Goal: Obtain resource: Obtain resource

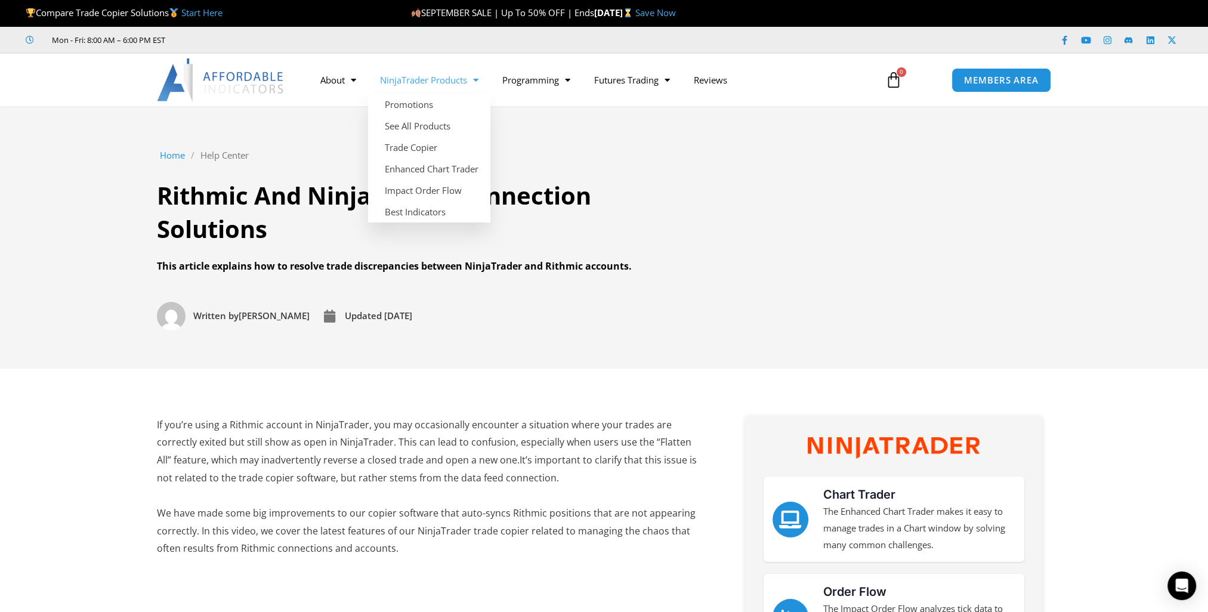
click at [449, 85] on link "NinjaTrader Products" at bounding box center [429, 79] width 122 height 27
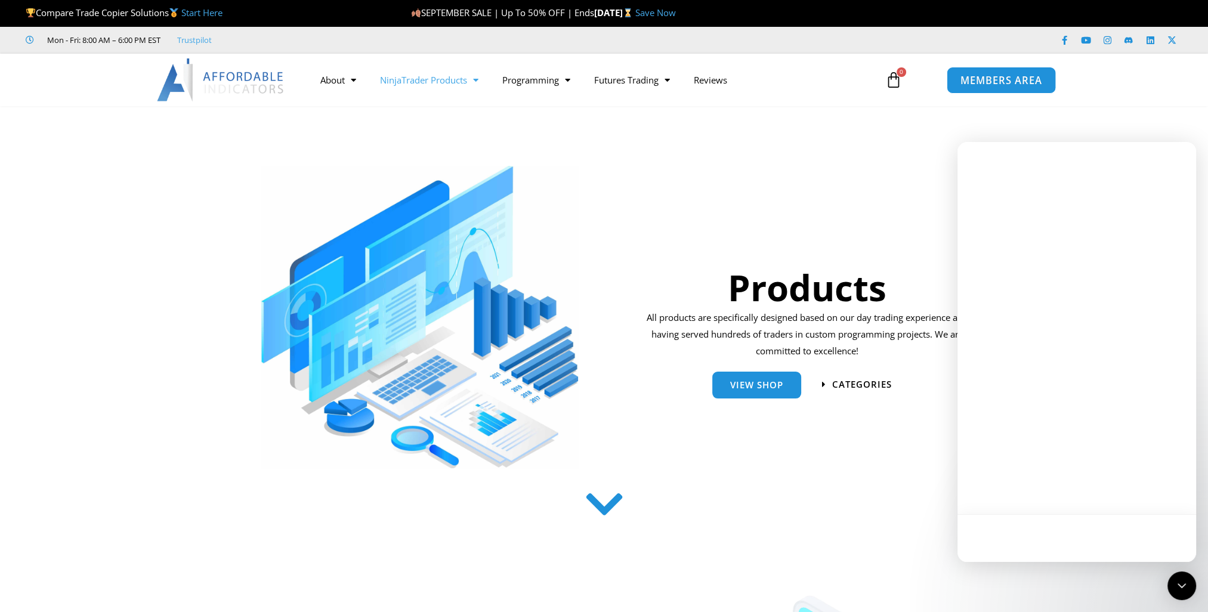
click at [956, 89] on link "MEMBERS AREA" at bounding box center [1001, 79] width 109 height 27
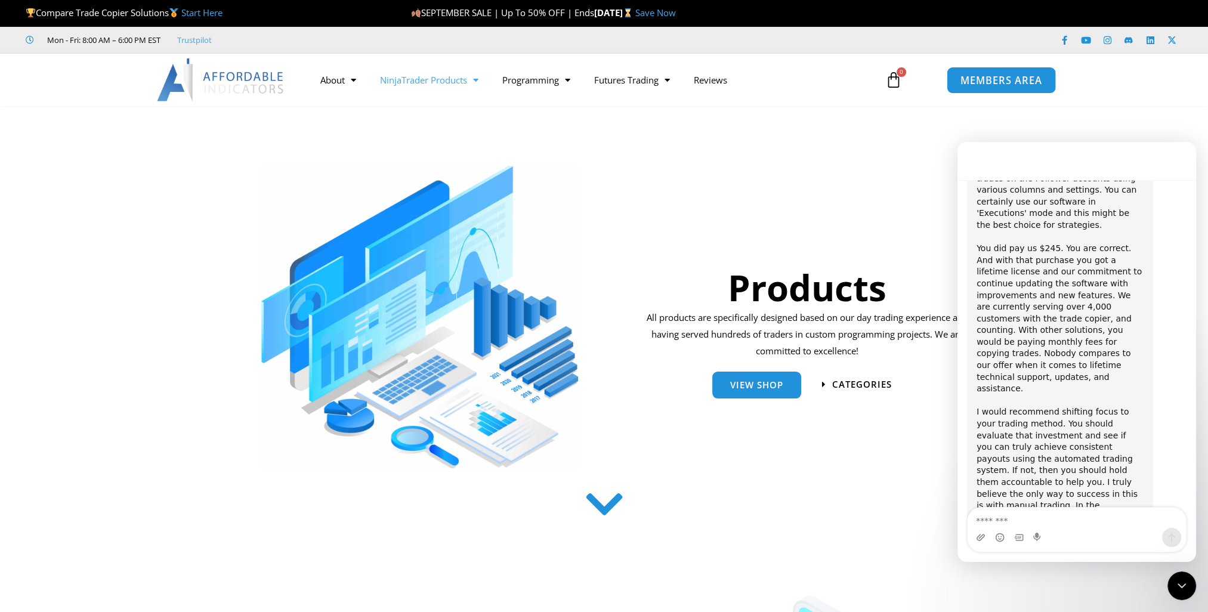
scroll to position [179, 0]
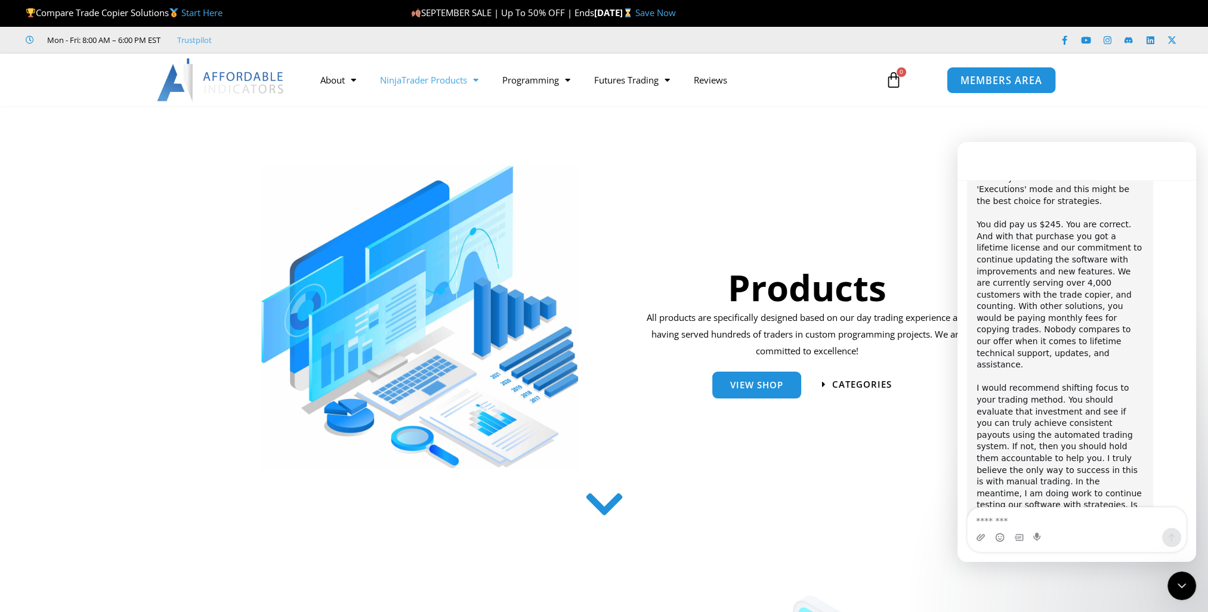
click at [976, 82] on span "MEMBERS AREA" at bounding box center [1002, 80] width 82 height 10
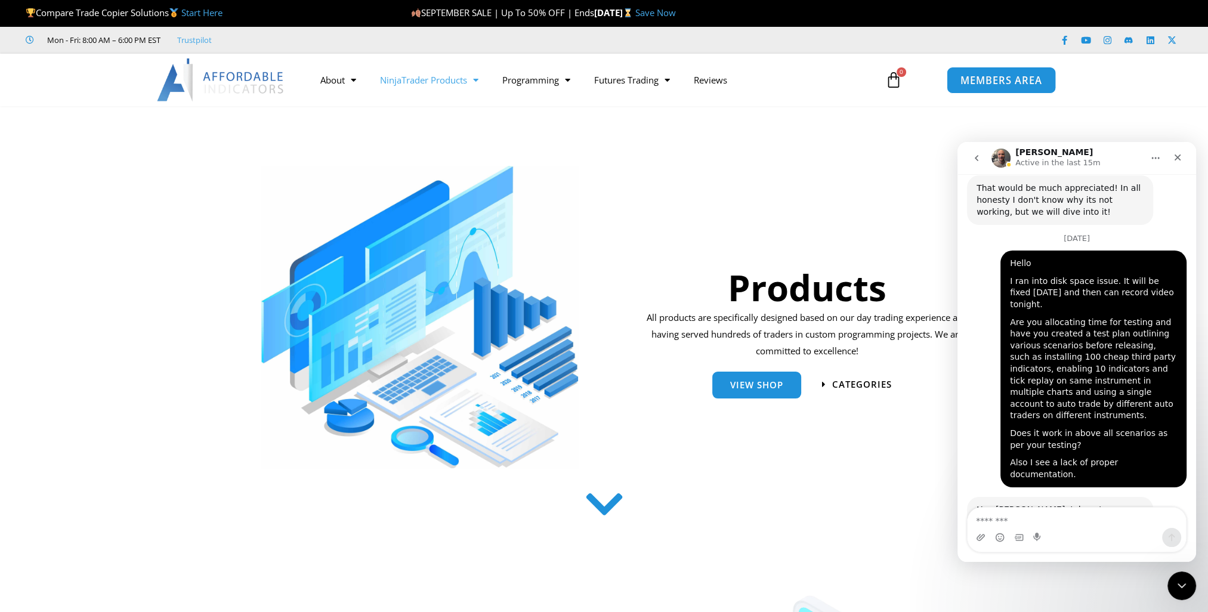
scroll to position [9445, 0]
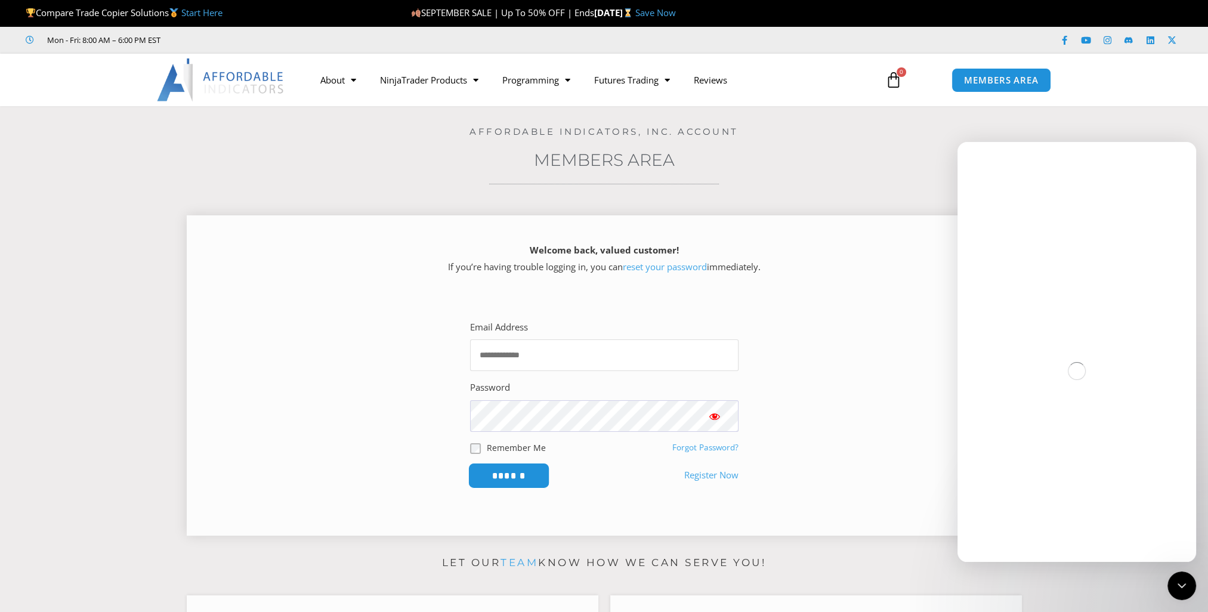
type input "**********"
click at [507, 473] on input "******" at bounding box center [509, 476] width 82 height 26
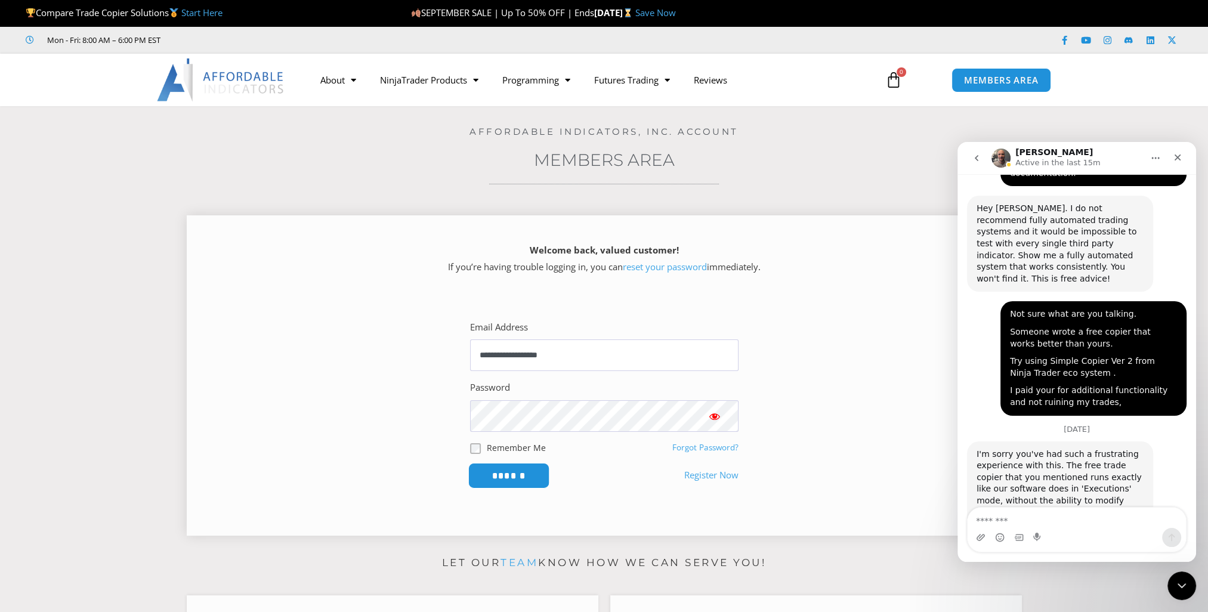
scroll to position [9693, 0]
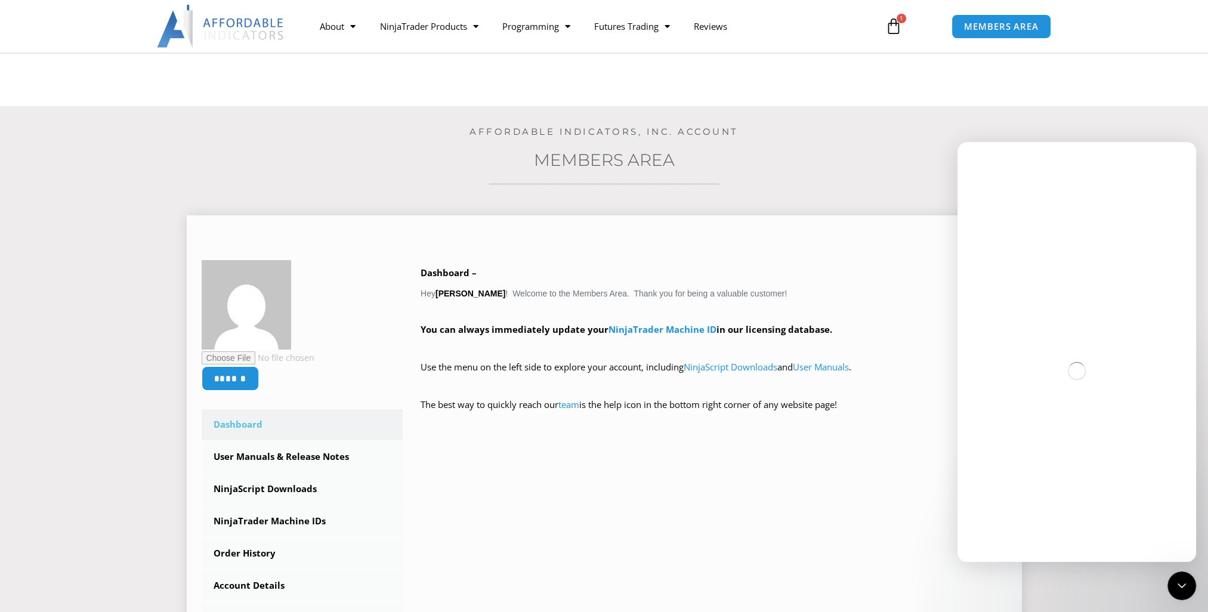
scroll to position [60, 0]
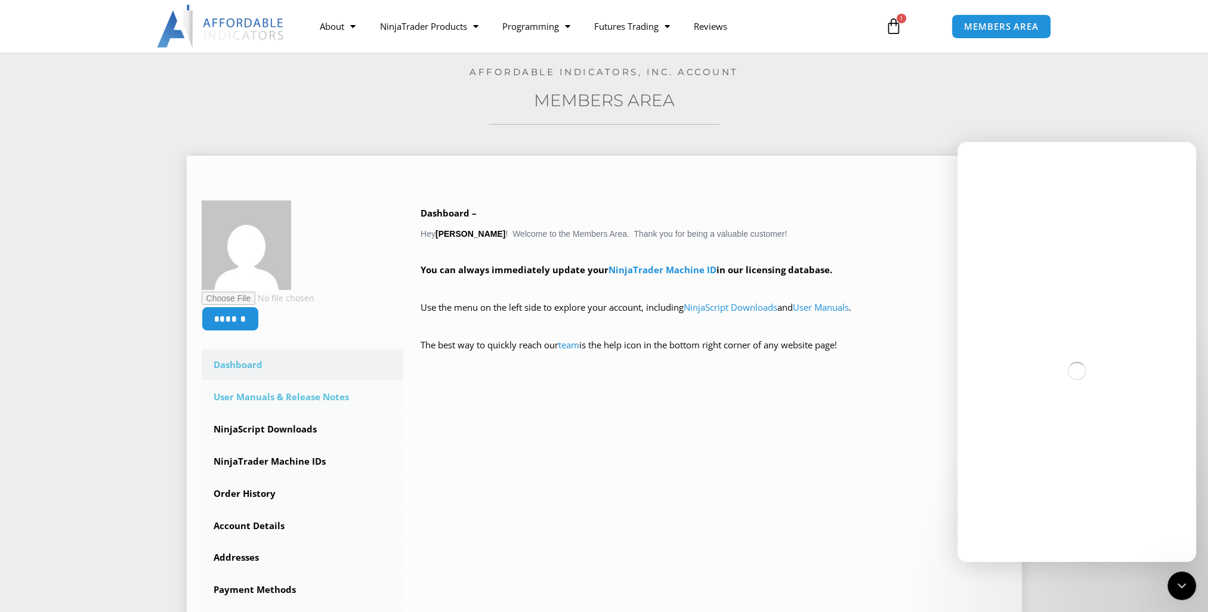
click at [324, 406] on link "User Manuals & Release Notes" at bounding box center [303, 397] width 202 height 31
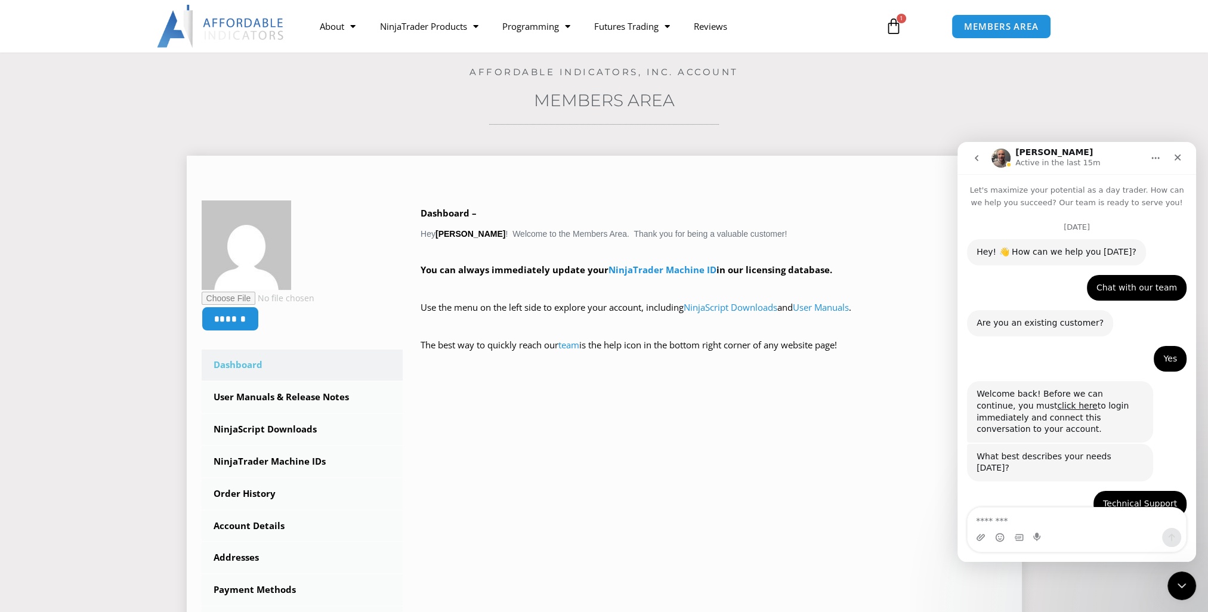
scroll to position [9693, 0]
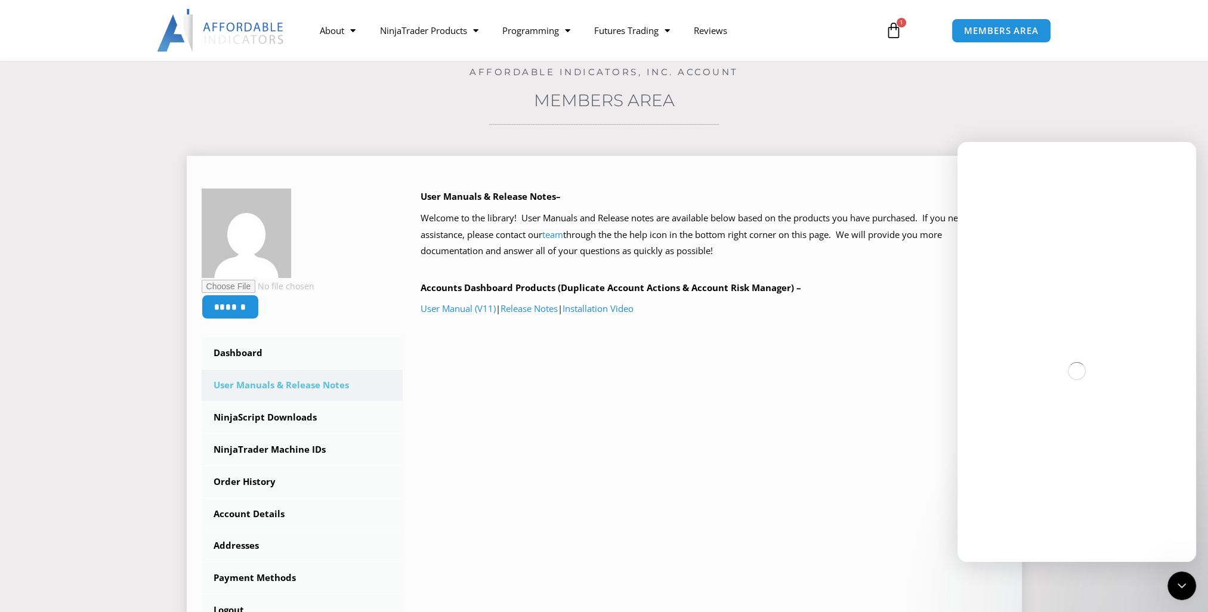
scroll to position [179, 0]
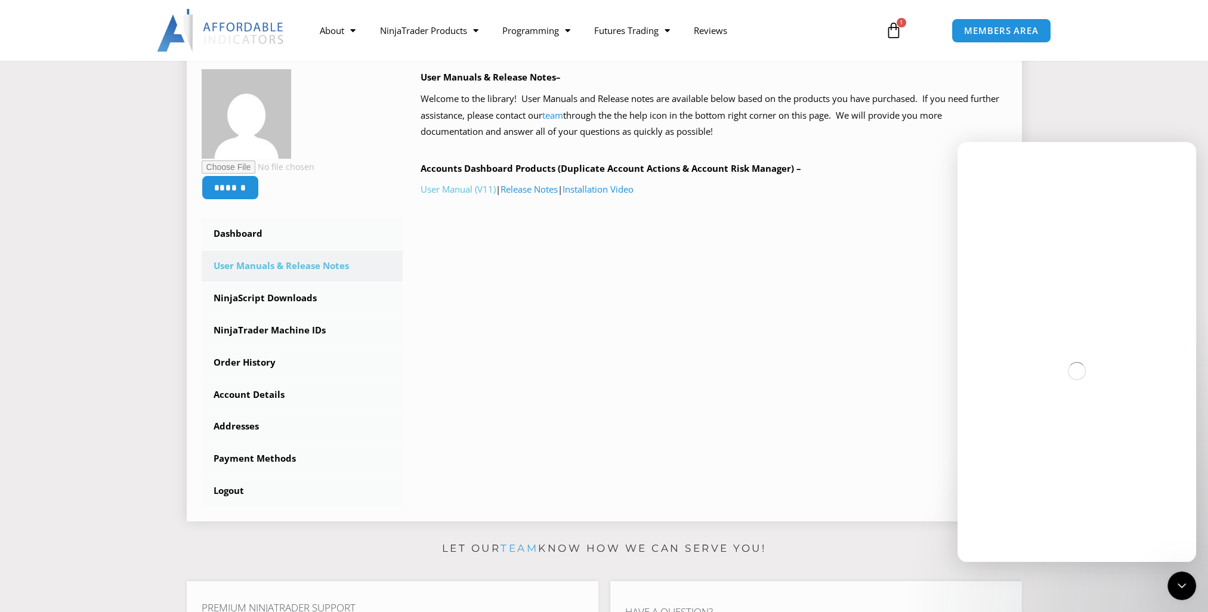
click at [456, 188] on link "User Manual (V11)" at bounding box center [458, 189] width 75 height 12
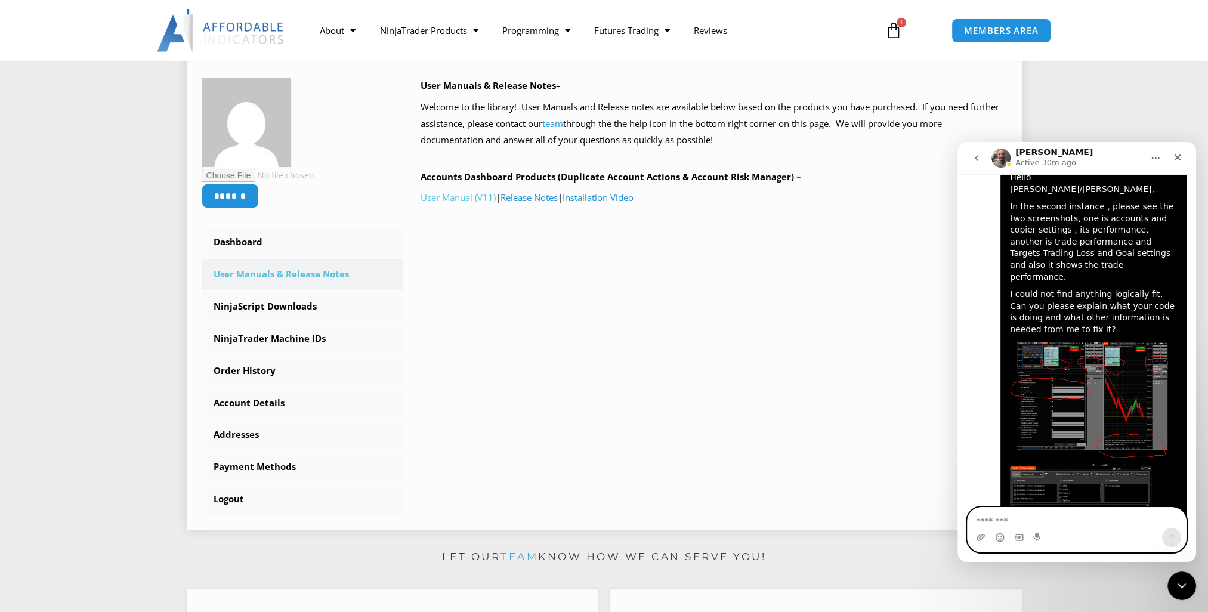
scroll to position [9693, 0]
